Goal: Information Seeking & Learning: Understand process/instructions

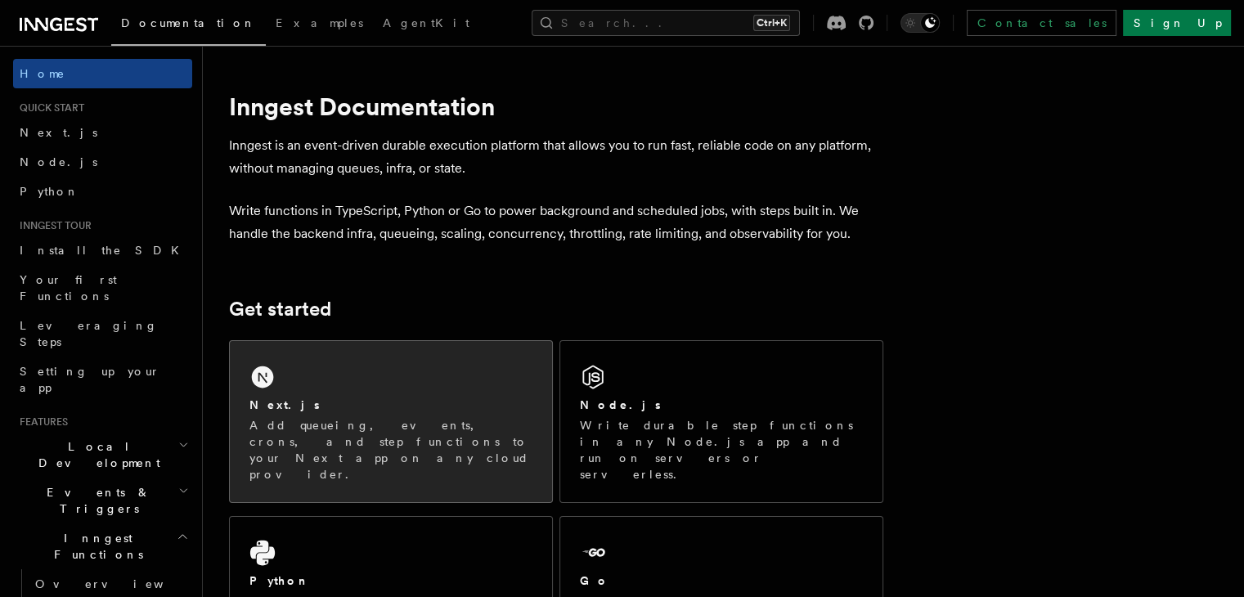
click at [367, 371] on div "Next.js Add queueing, events, crons, and step functions to your Next app on any…" at bounding box center [391, 421] width 322 height 161
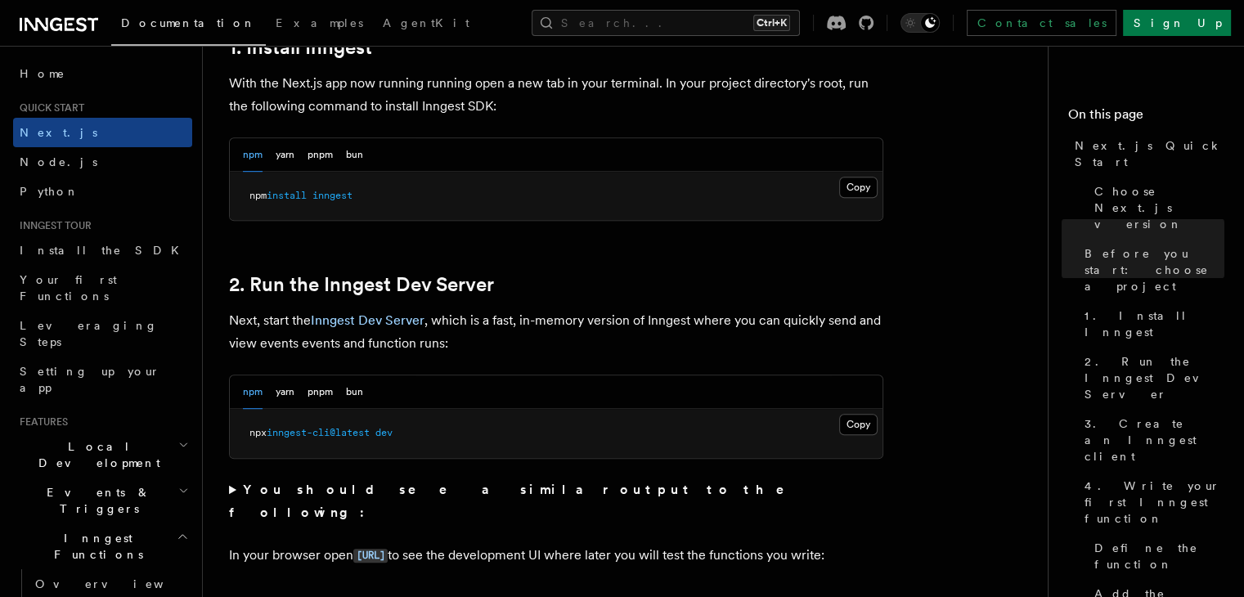
scroll to position [970, 0]
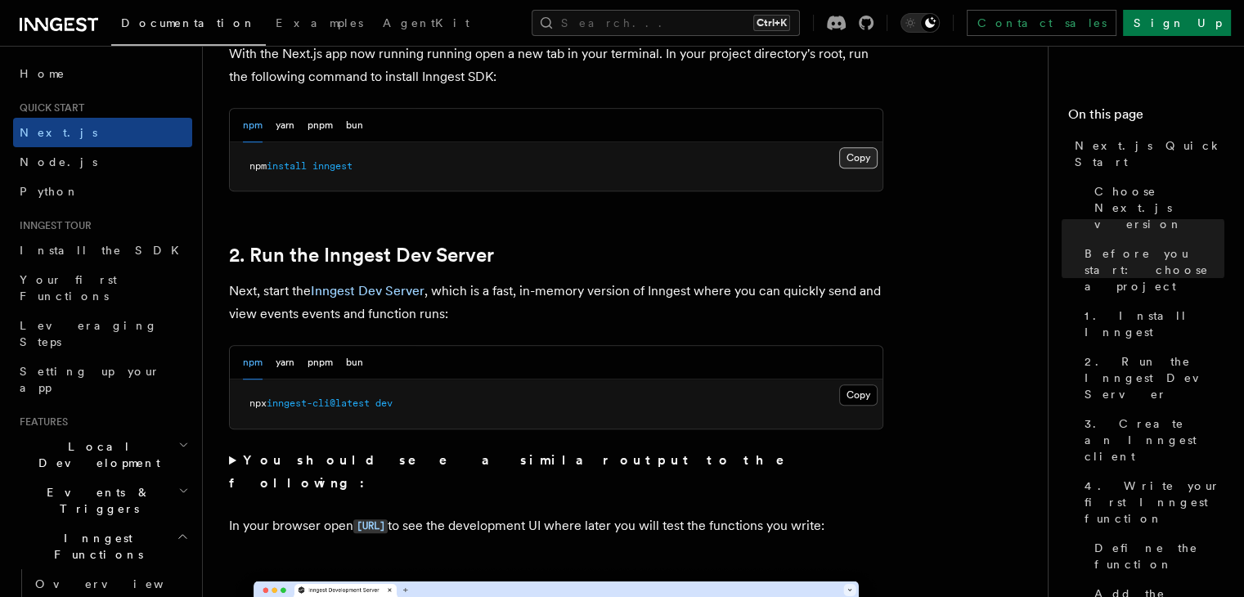
click at [861, 158] on button "Copy Copied" at bounding box center [858, 157] width 38 height 21
click at [865, 392] on button "Copy Copied" at bounding box center [858, 395] width 38 height 21
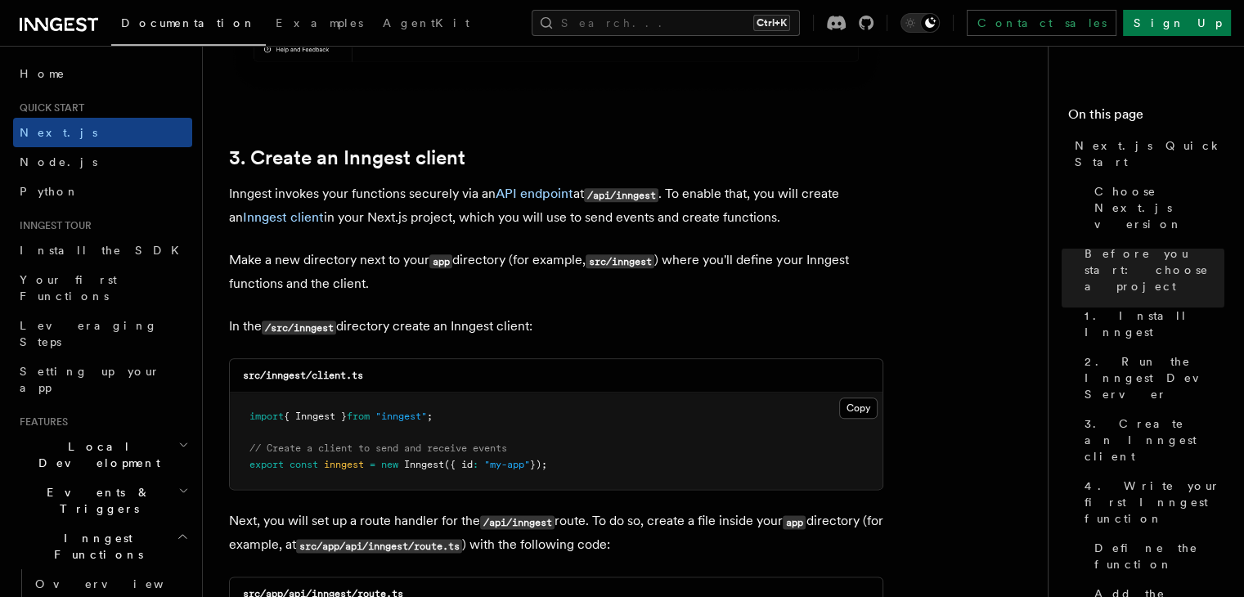
scroll to position [1852, 0]
click at [866, 405] on button "Copy Copied" at bounding box center [858, 407] width 38 height 21
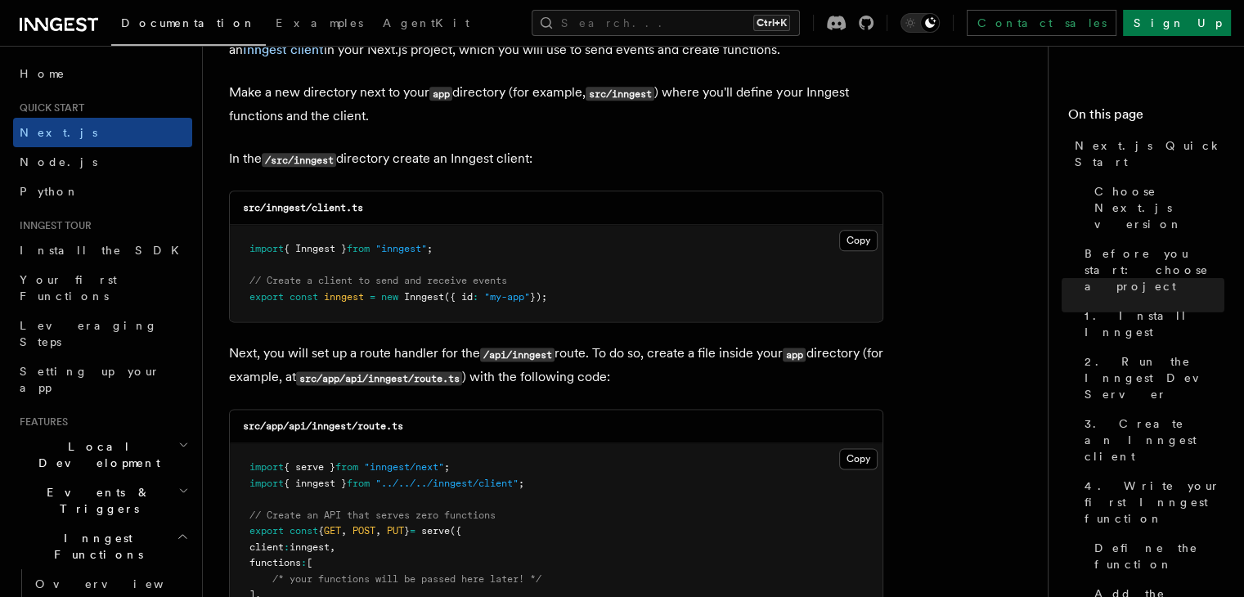
scroll to position [2173, 0]
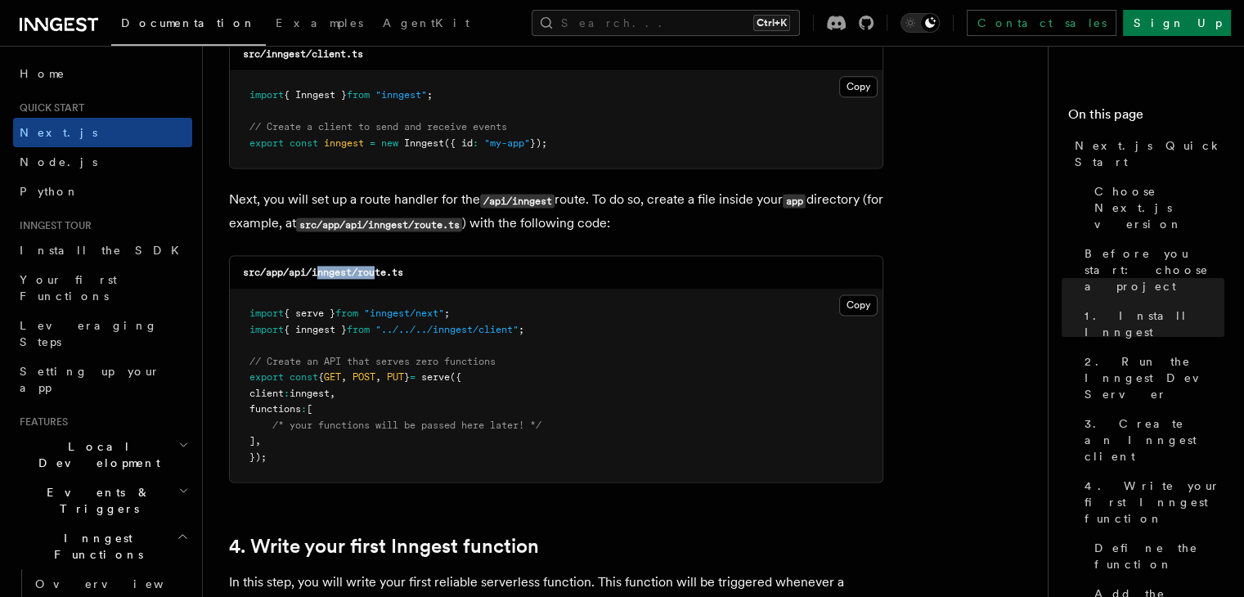
drag, startPoint x: 317, startPoint y: 272, endPoint x: 380, endPoint y: 276, distance: 63.9
click at [380, 276] on code "src/app/api/inngest/route.ts" at bounding box center [323, 272] width 160 height 11
click at [408, 272] on div "src/app/api/inngest/route.ts" at bounding box center [556, 273] width 653 height 34
drag, startPoint x: 408, startPoint y: 272, endPoint x: 437, endPoint y: 276, distance: 28.9
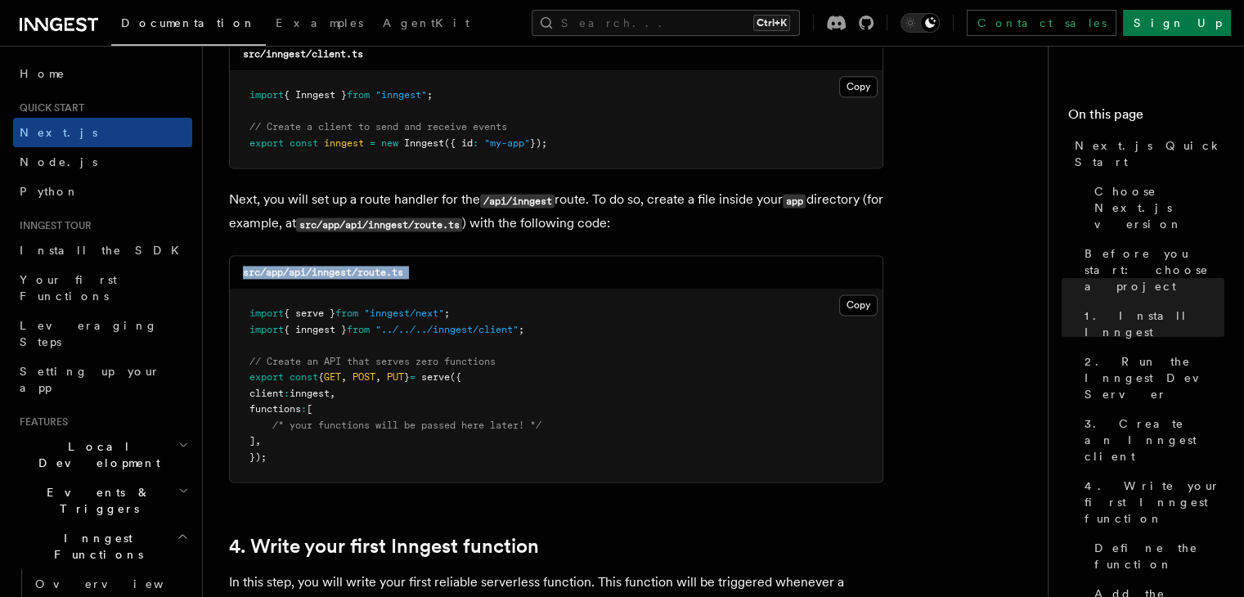
click at [437, 276] on div "src/app/api/inngest/route.ts" at bounding box center [556, 273] width 653 height 34
drag, startPoint x: 407, startPoint y: 273, endPoint x: 315, endPoint y: 266, distance: 91.9
click at [315, 266] on h3 "src/app/api/inngest/route.ts" at bounding box center [323, 272] width 160 height 13
copy code "inngest/route.ts"
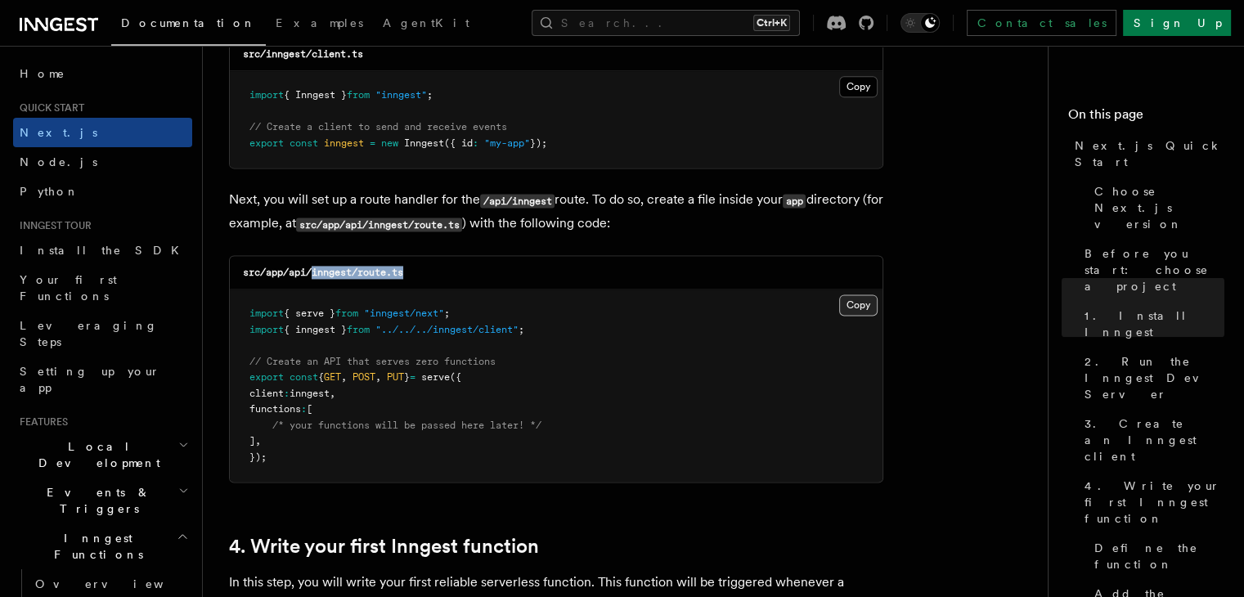
click at [858, 308] on button "Copy Copied" at bounding box center [858, 305] width 38 height 21
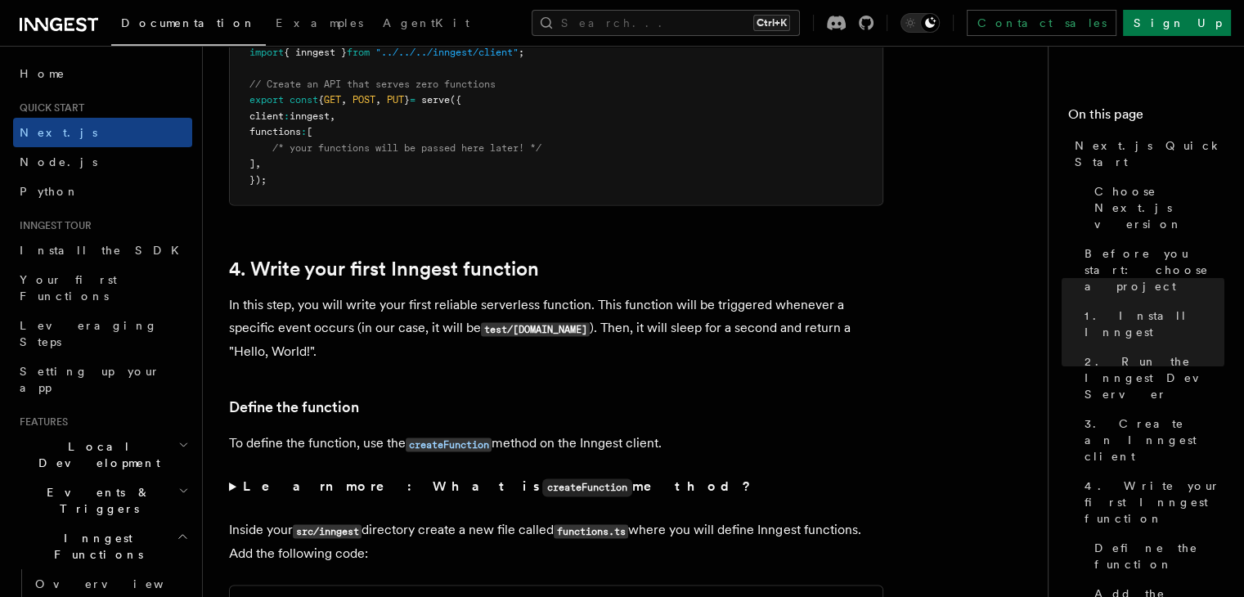
scroll to position [2451, 0]
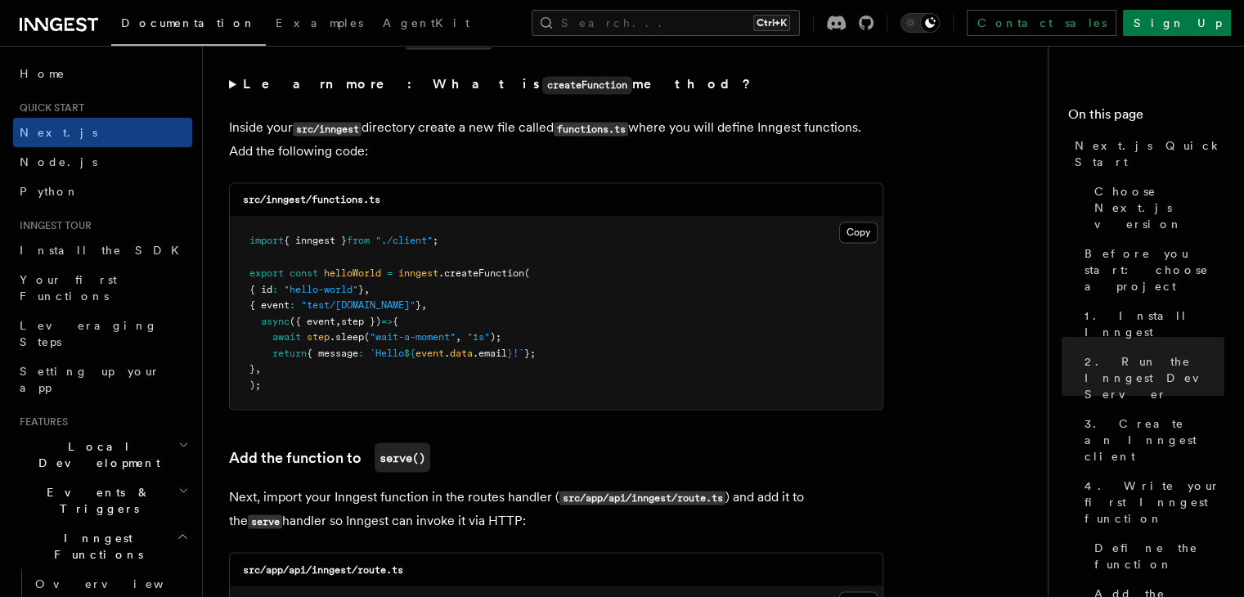
scroll to position [2854, 0]
click at [857, 236] on button "Copy Copied" at bounding box center [858, 231] width 38 height 21
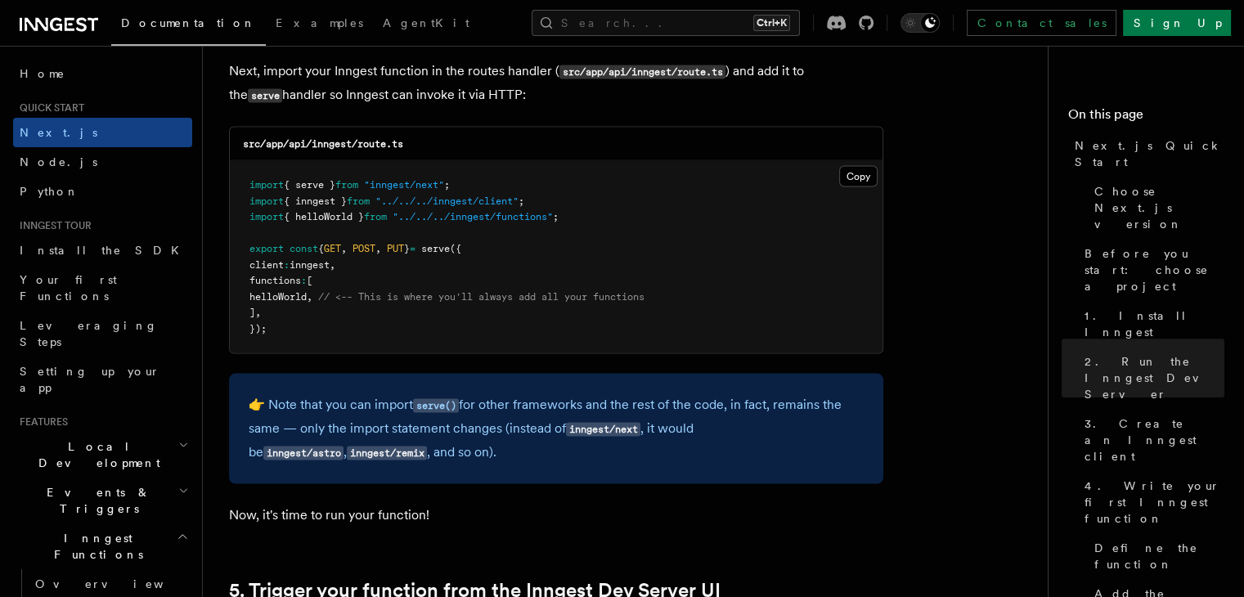
scroll to position [3301, 0]
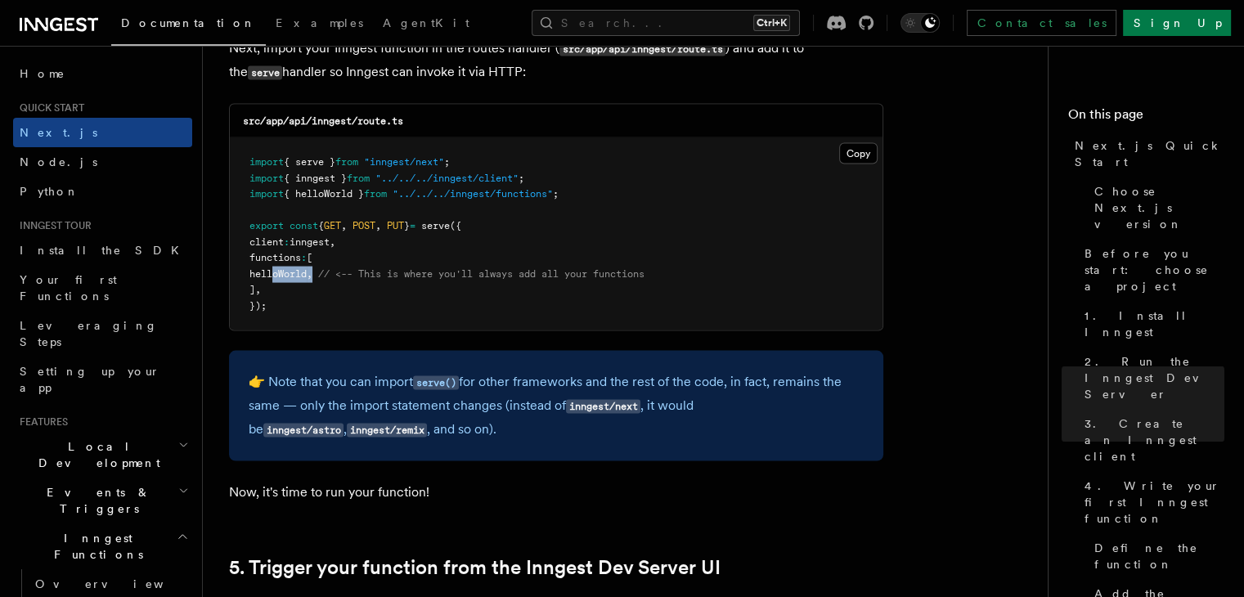
drag, startPoint x: 273, startPoint y: 274, endPoint x: 336, endPoint y: 277, distance: 63.0
click at [336, 277] on span "helloWorld , // <-- This is where you'll always add all your functions" at bounding box center [447, 273] width 395 height 11
copy span "helloWorld ,"
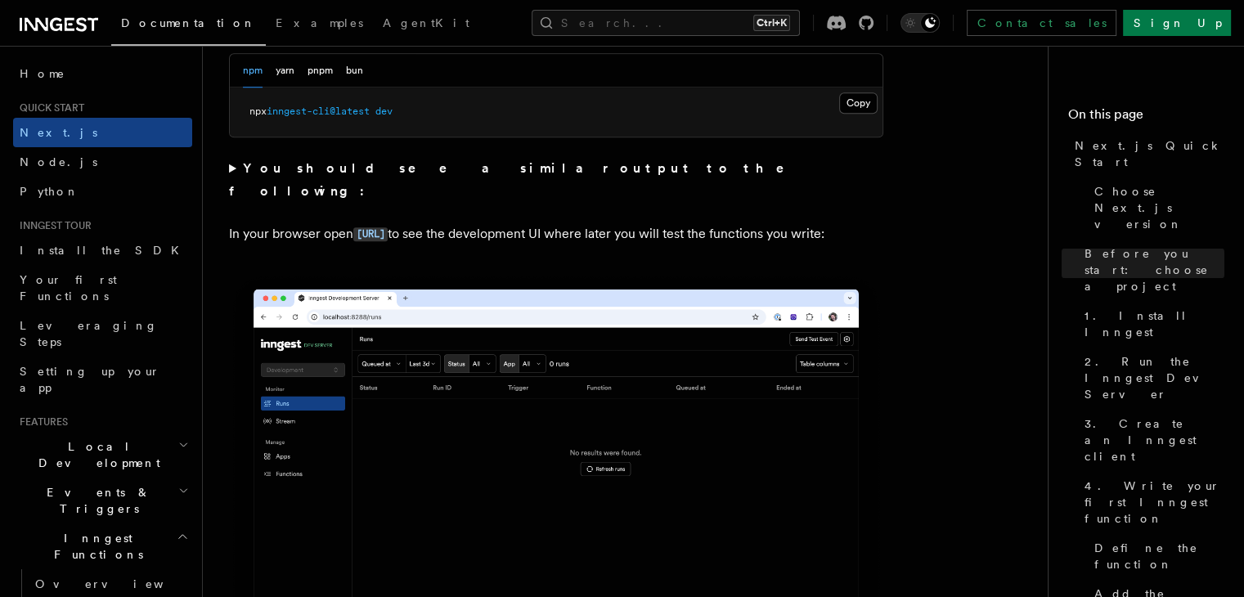
scroll to position [1256, 0]
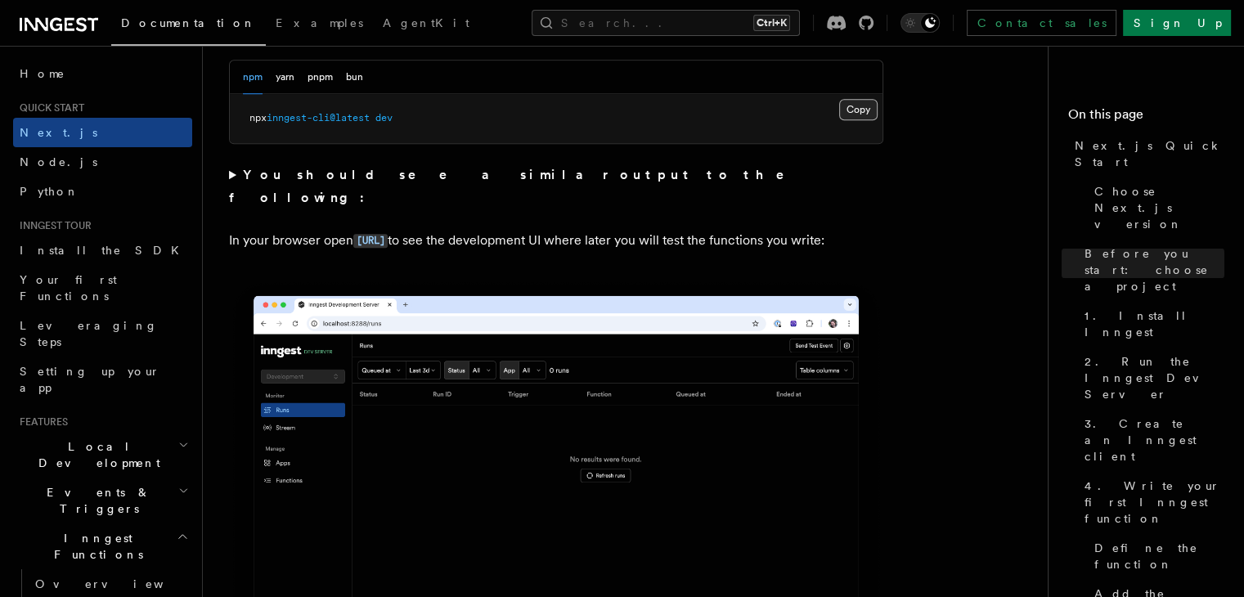
click at [855, 99] on button "Copy Copied" at bounding box center [858, 109] width 38 height 21
